Goal: Task Accomplishment & Management: Manage account settings

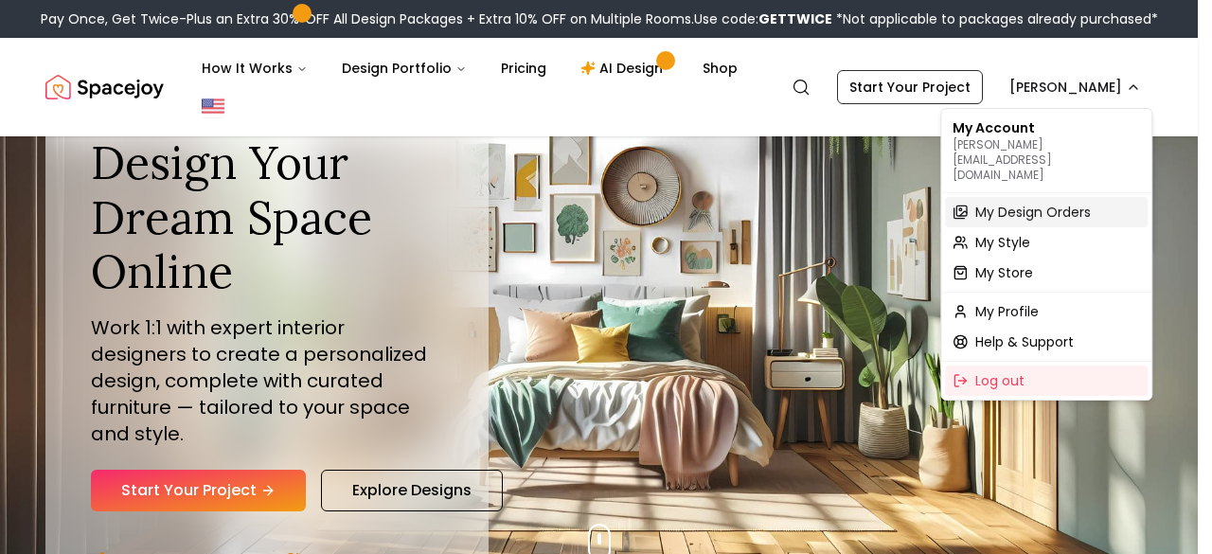
click at [1076, 203] on span "My Design Orders" at bounding box center [1033, 212] width 116 height 19
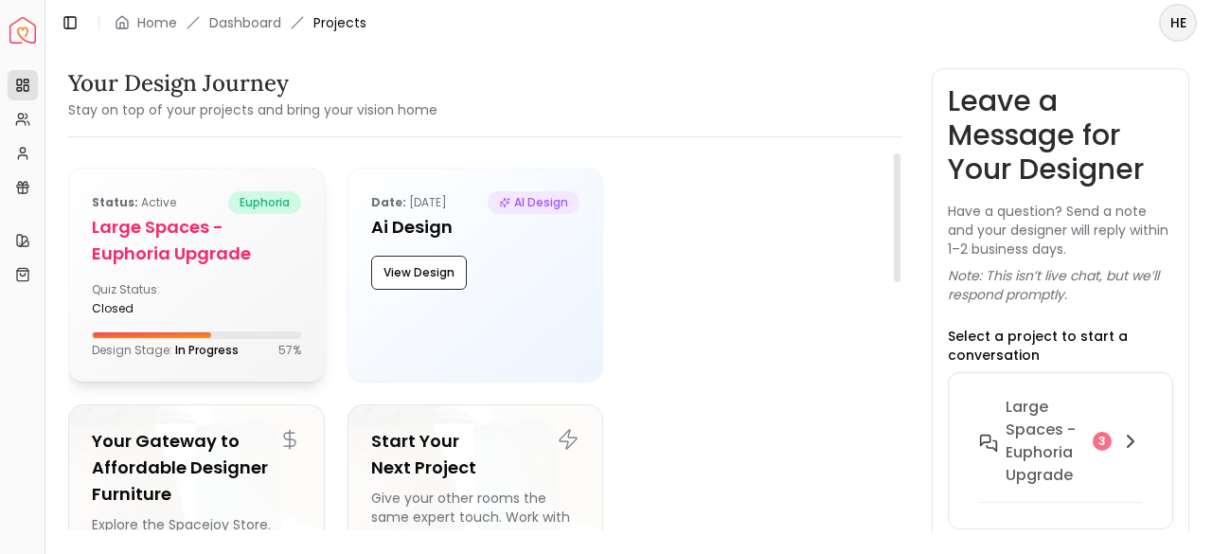
click at [167, 270] on div "Status: active euphoria Large Spaces - Euphoria Upgrade Quiz Status: closed Des…" at bounding box center [196, 275] width 255 height 212
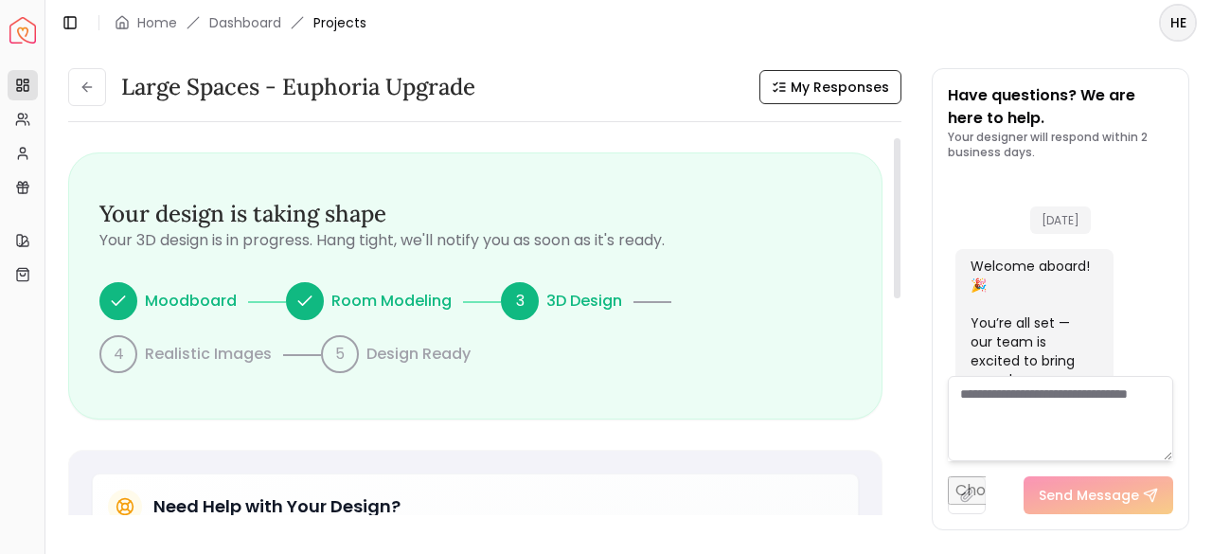
scroll to position [2108, 0]
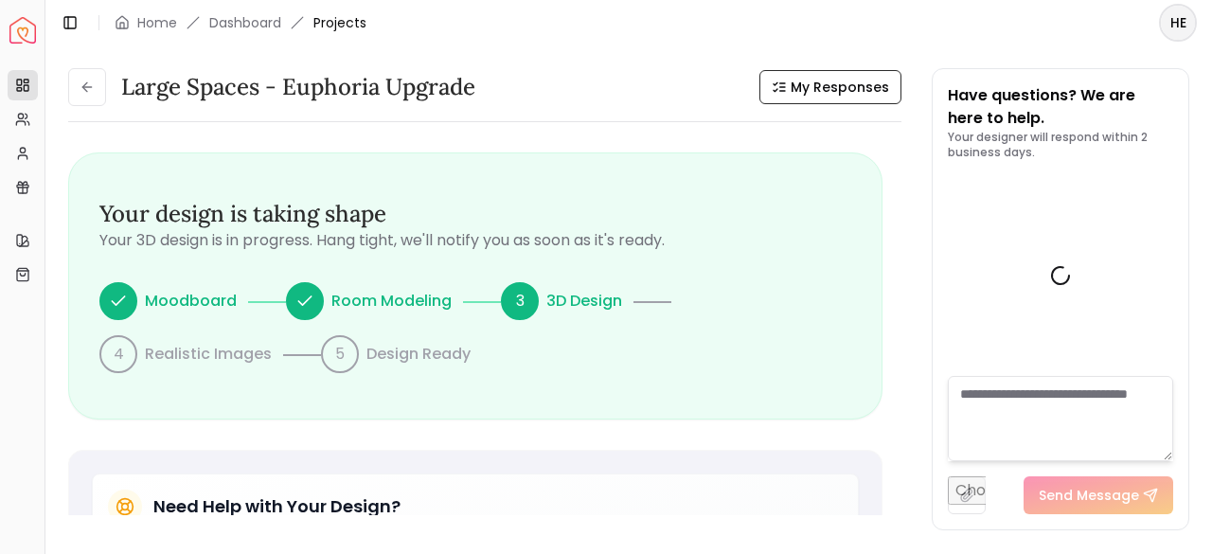
scroll to position [2108, 0]
